Goal: Task Accomplishment & Management: Complete application form

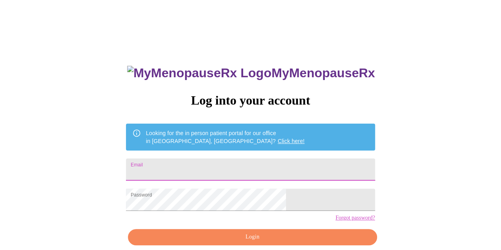
click at [209, 171] on input "Email" at bounding box center [250, 169] width 248 height 22
type input "[EMAIL_ADDRESS][DOMAIN_NAME]"
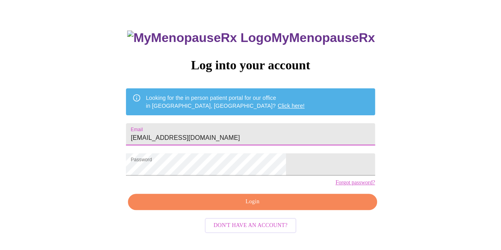
click at [239, 207] on span "Login" at bounding box center [252, 202] width 230 height 10
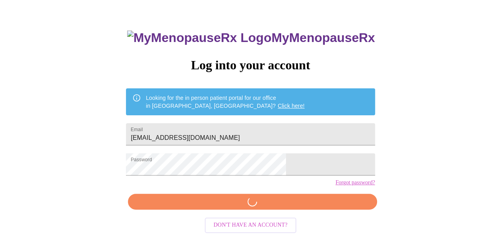
scroll to position [35, 0]
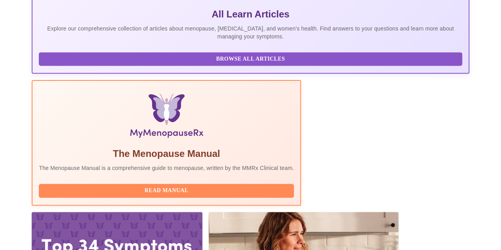
scroll to position [184, 0]
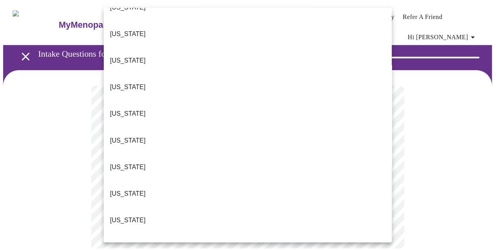
scroll to position [51, 0]
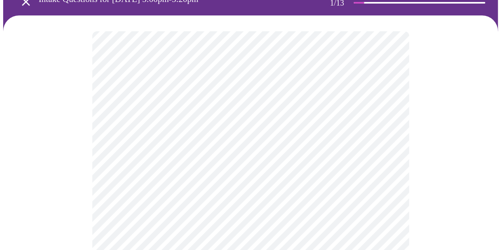
scroll to position [55, 0]
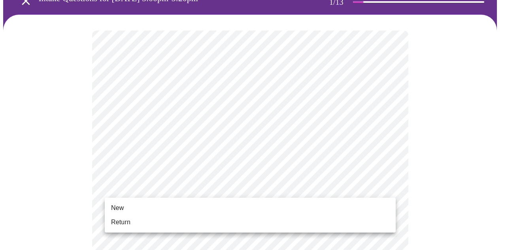
click at [138, 220] on li "Return" at bounding box center [250, 222] width 291 height 14
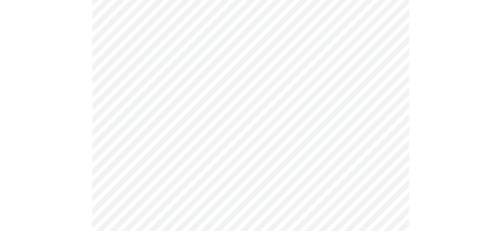
scroll to position [0, 0]
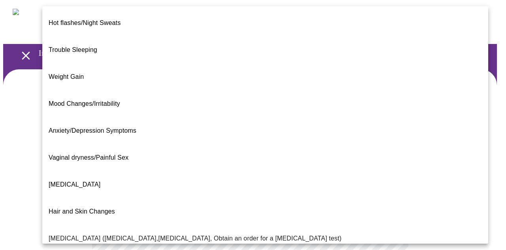
click at [319, 177] on body "MyMenopauseRx Appointments Messaging Labs Uploads Medications Community Refer a…" at bounding box center [253, 246] width 500 height 486
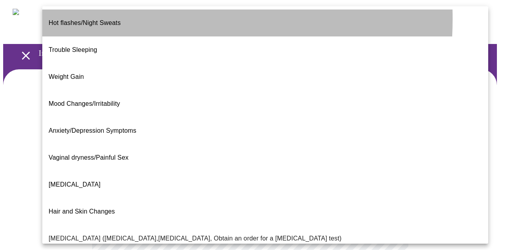
click at [101, 19] on span "Hot flashes/Night Sweats" at bounding box center [85, 22] width 72 height 7
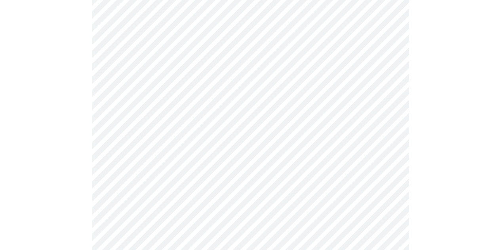
scroll to position [101, 0]
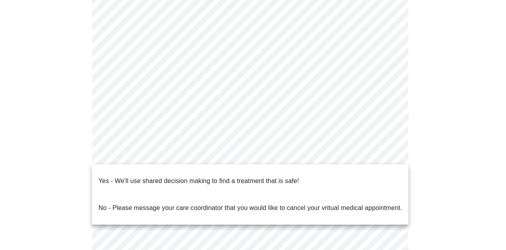
click at [228, 153] on body "MyMenopauseRx Appointments Messaging Labs Uploads Medications Community Refer a…" at bounding box center [253, 144] width 500 height 482
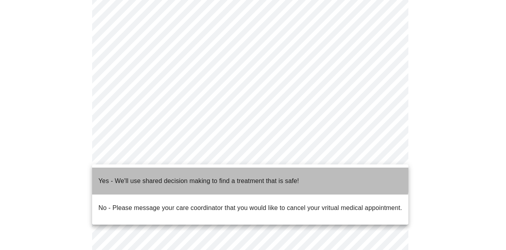
click at [209, 176] on p "Yes - We'll use shared decision making to find a treatment that is safe!" at bounding box center [199, 180] width 201 height 9
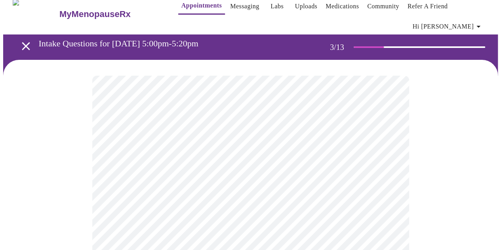
scroll to position [10, 0]
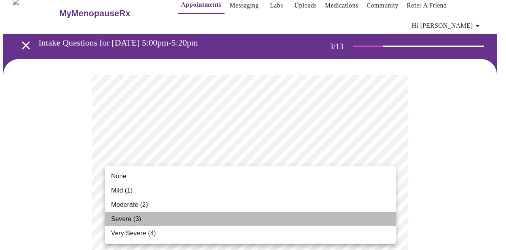
click at [234, 223] on li "Severe (3)" at bounding box center [250, 219] width 291 height 14
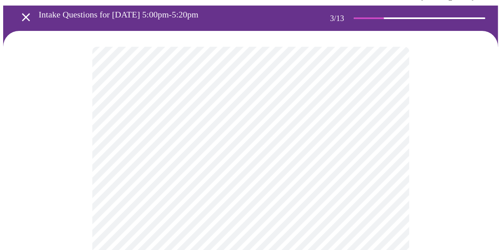
scroll to position [62, 0]
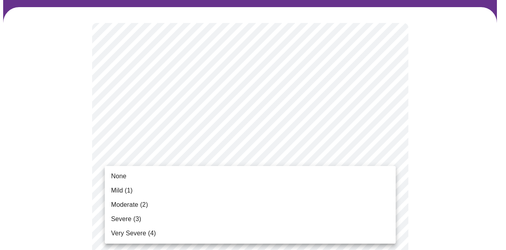
click at [229, 193] on li "Mild (1)" at bounding box center [250, 190] width 291 height 14
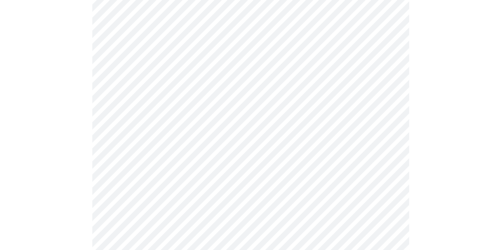
scroll to position [120, 0]
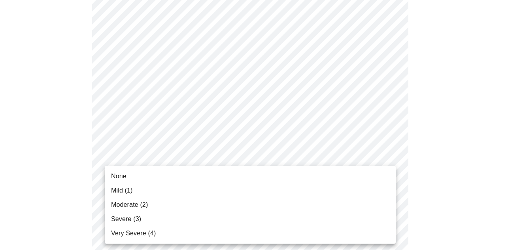
click at [201, 212] on li "Severe (3)" at bounding box center [250, 219] width 291 height 14
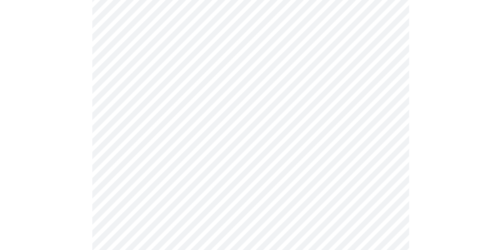
scroll to position [182, 0]
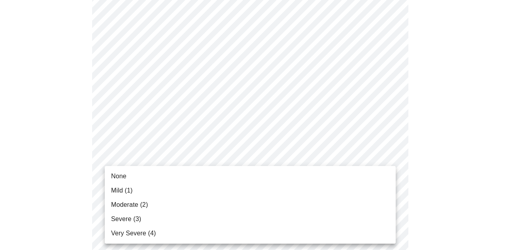
click at [187, 190] on li "Mild (1)" at bounding box center [250, 190] width 291 height 14
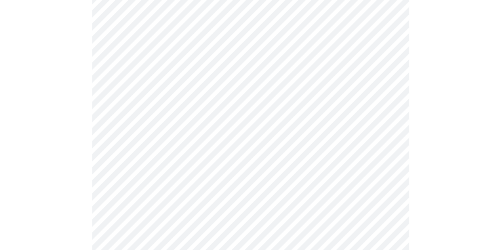
scroll to position [245, 0]
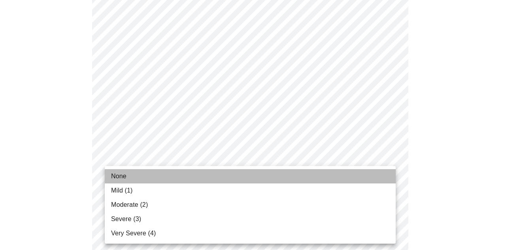
click at [191, 171] on li "None" at bounding box center [250, 176] width 291 height 14
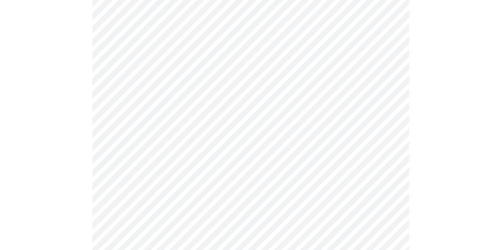
scroll to position [295, 0]
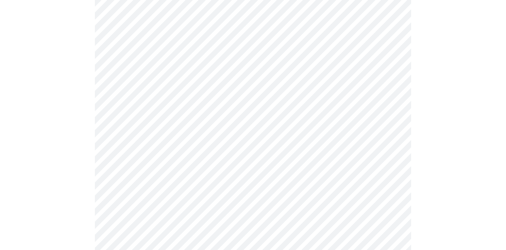
click at [184, 179] on body "MyMenopauseRx Appointments Messaging Labs Uploads Medications Community Refer a…" at bounding box center [253, 212] width 500 height 1008
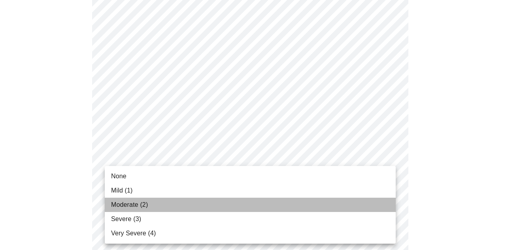
click at [158, 205] on li "Moderate (2)" at bounding box center [250, 204] width 291 height 14
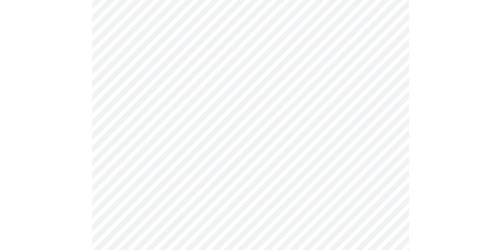
scroll to position [347, 0]
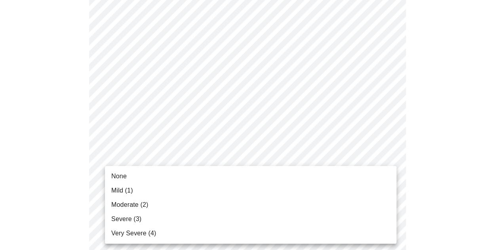
click at [178, 189] on body "MyMenopauseRx Appointments Messaging Labs Uploads Medications Community Refer a…" at bounding box center [250, 154] width 494 height 997
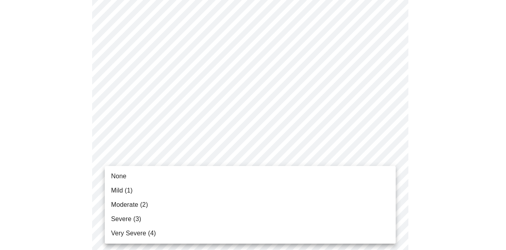
click at [163, 189] on li "Mild (1)" at bounding box center [250, 190] width 291 height 14
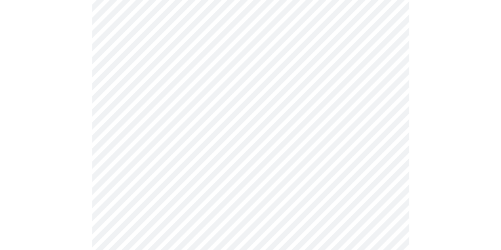
scroll to position [408, 0]
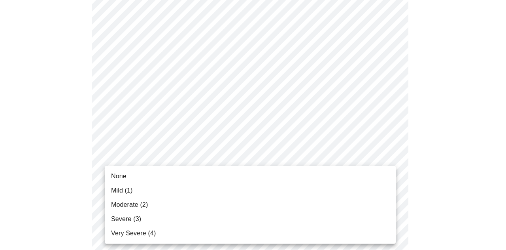
click at [163, 189] on body "MyMenopauseRx Appointments Messaging Labs Uploads Medications Community Refer a…" at bounding box center [253, 89] width 500 height 986
click at [153, 194] on li "Mild (1)" at bounding box center [250, 190] width 291 height 14
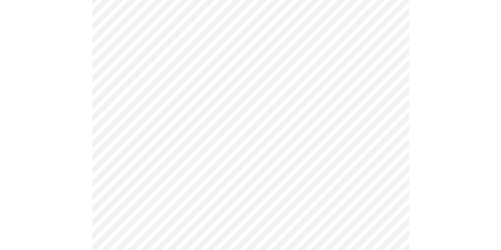
scroll to position [467, 0]
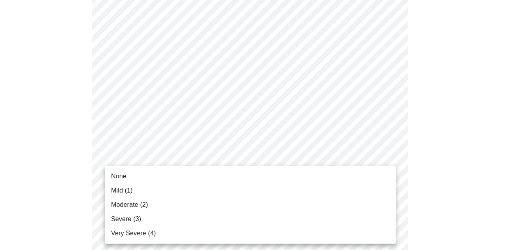
click at [197, 194] on body "MyMenopauseRx Appointments Messaging Labs Uploads Medications Community Refer a…" at bounding box center [253, 23] width 500 height 975
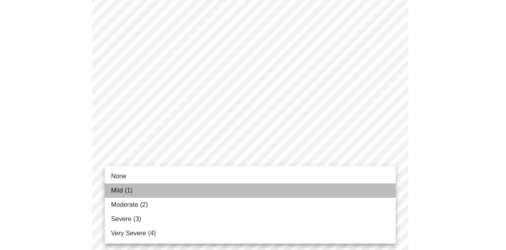
click at [161, 192] on li "Mild (1)" at bounding box center [250, 190] width 291 height 14
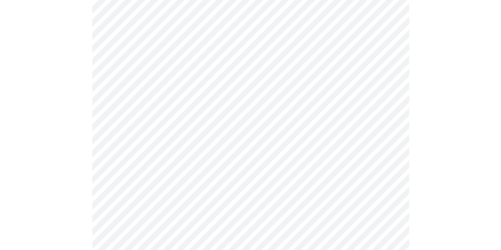
scroll to position [537, 0]
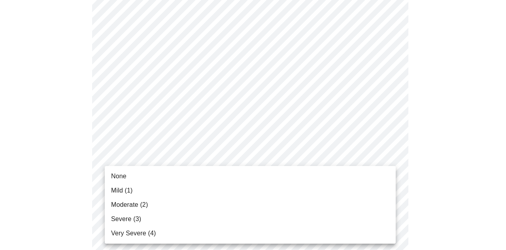
click at [173, 174] on li "None" at bounding box center [250, 176] width 291 height 14
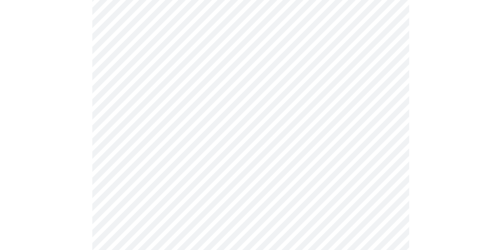
scroll to position [614, 0]
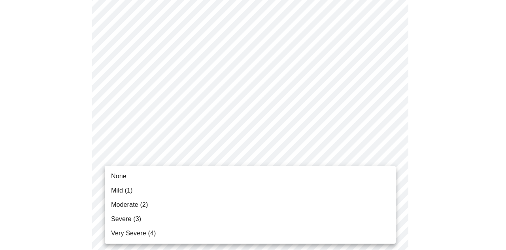
click at [188, 190] on li "Mild (1)" at bounding box center [250, 190] width 291 height 14
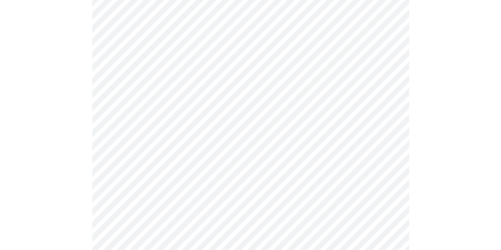
scroll to position [295, 0]
click at [293, 162] on body "MyMenopauseRx Appointments Messaging Labs Uploads Medications Community Refer a…" at bounding box center [250, 87] width 494 height 759
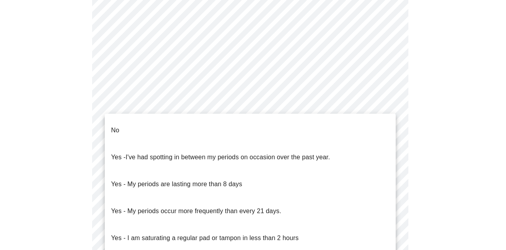
click at [260, 128] on li "No" at bounding box center [250, 130] width 291 height 27
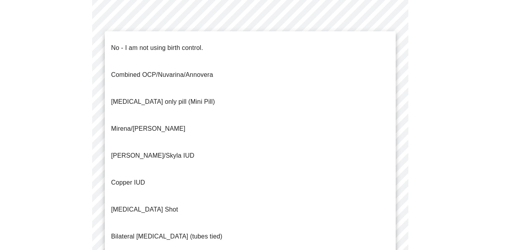
click at [271, 226] on body "MyMenopauseRx Appointments Messaging Labs Uploads Medications Community Refer a…" at bounding box center [253, 85] width 500 height 755
click at [211, 46] on li "No - I am not using birth control." at bounding box center [250, 47] width 291 height 27
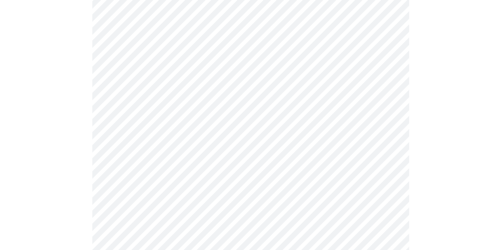
scroll to position [396, 0]
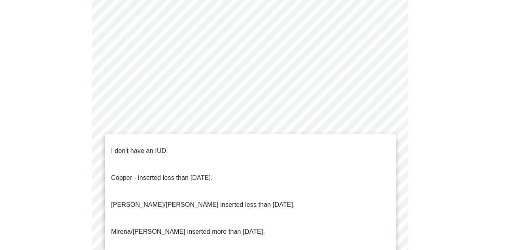
click at [224, 144] on li "I don't have an IUD." at bounding box center [250, 150] width 291 height 27
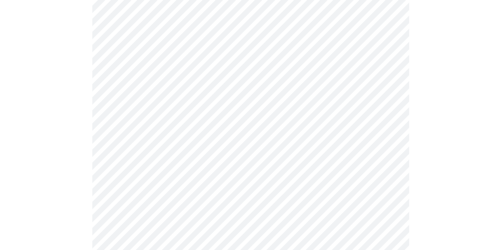
scroll to position [446, 0]
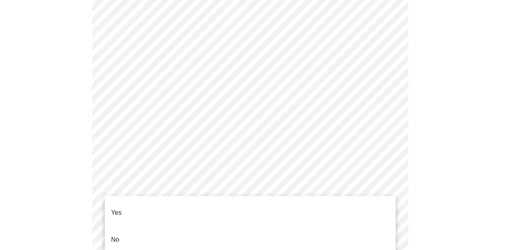
click at [197, 209] on li "Yes" at bounding box center [250, 212] width 291 height 27
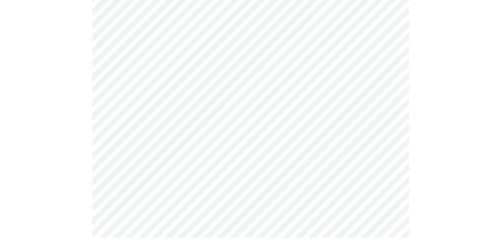
scroll to position [0, 0]
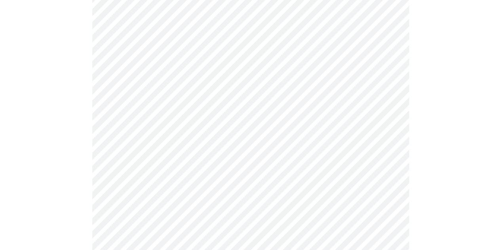
scroll to position [2103, 0]
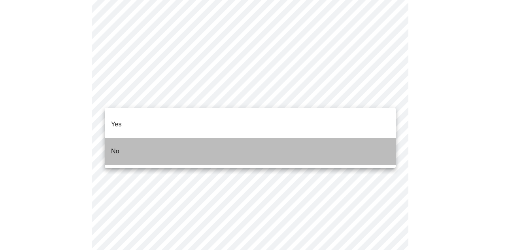
click at [317, 138] on li "No" at bounding box center [250, 151] width 291 height 27
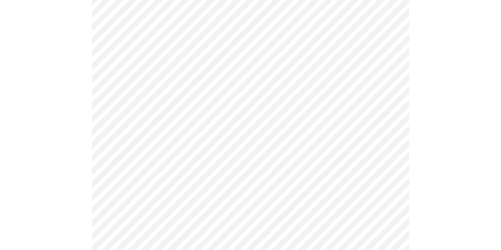
scroll to position [480, 0]
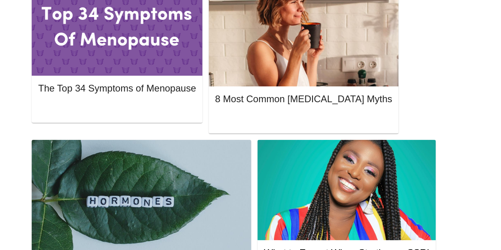
scroll to position [461, 0]
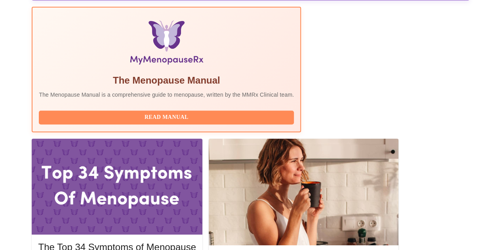
scroll to position [254, 0]
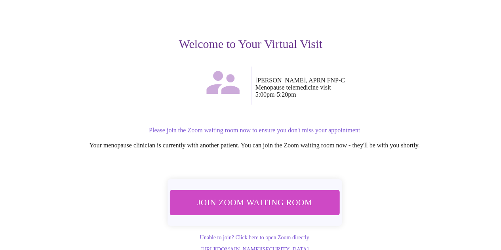
scroll to position [79, 0]
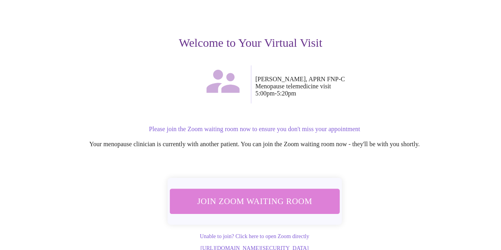
click at [282, 199] on span "Join Zoom Waiting Room" at bounding box center [254, 200] width 150 height 15
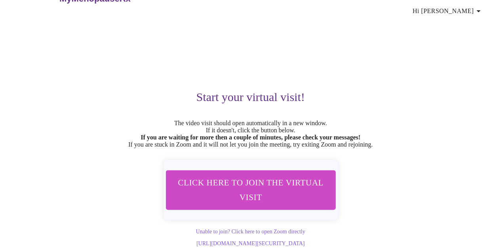
scroll to position [42, 0]
